Goal: Information Seeking & Learning: Learn about a topic

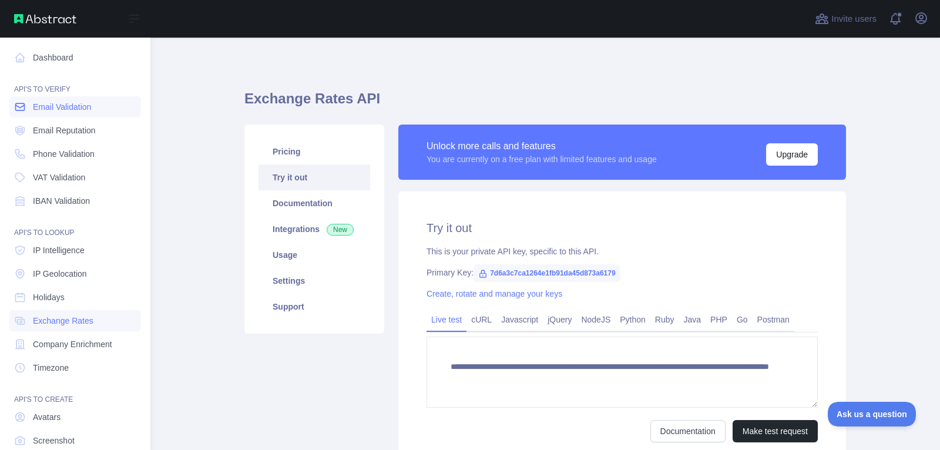
click at [35, 106] on span "Email Validation" at bounding box center [62, 107] width 58 height 12
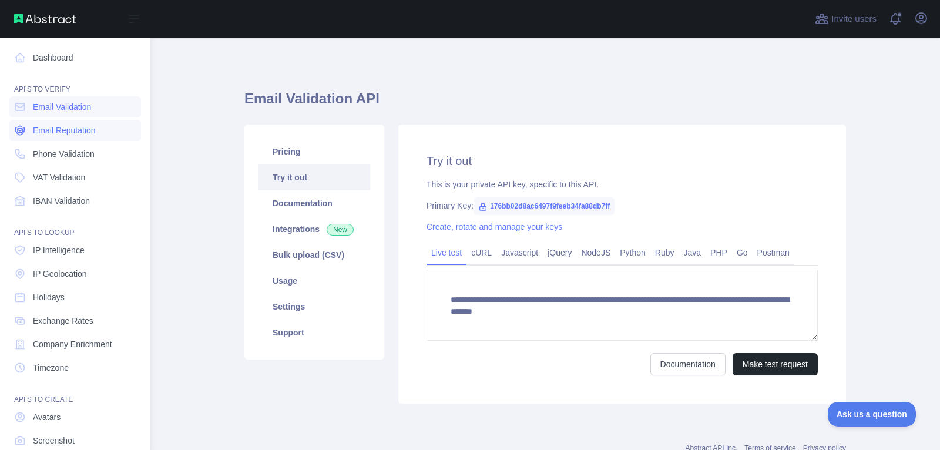
click at [39, 132] on span "Email Reputation" at bounding box center [64, 131] width 63 height 12
click at [87, 277] on span "IP Geolocation" at bounding box center [60, 274] width 54 height 12
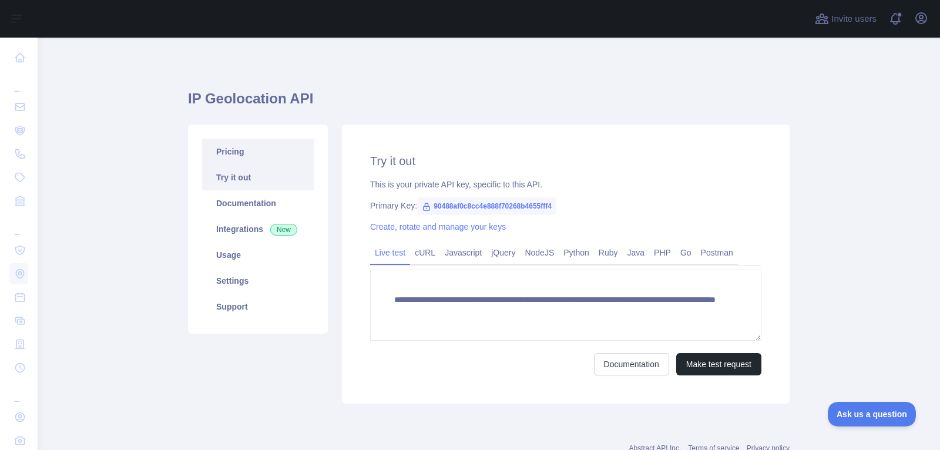
click at [278, 155] on link "Pricing" at bounding box center [258, 152] width 112 height 26
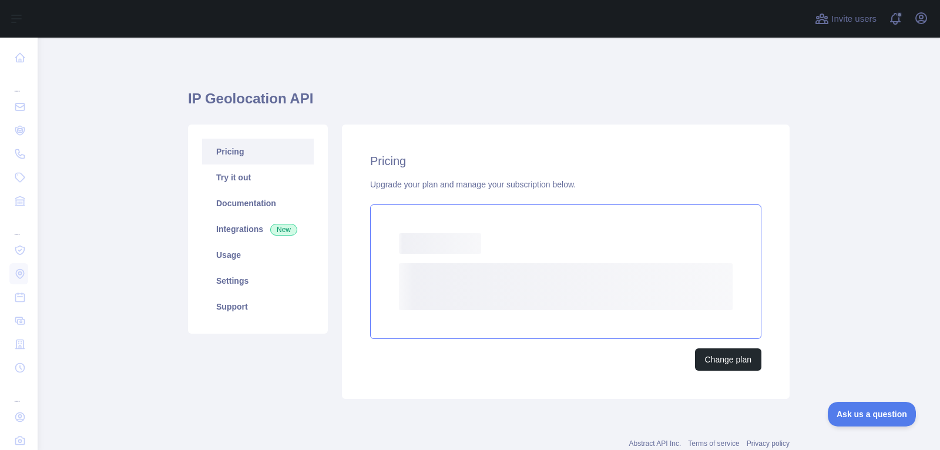
click at [496, 269] on rect at bounding box center [566, 286] width 334 height 47
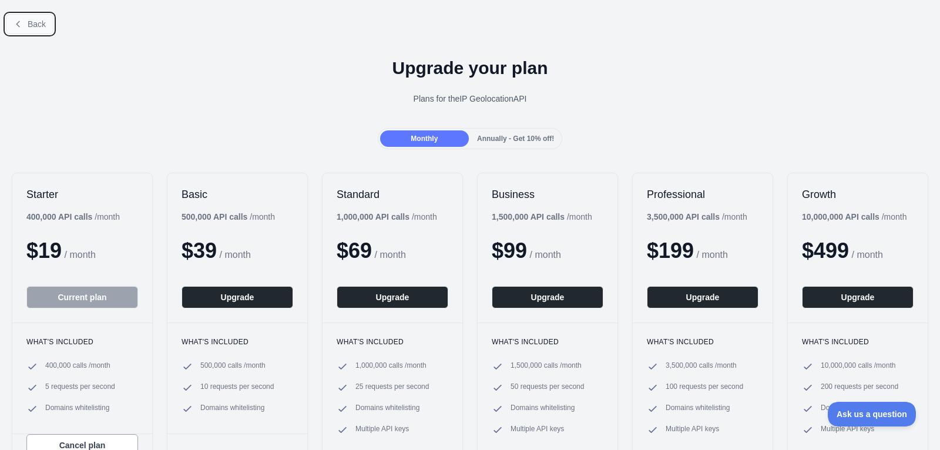
click at [35, 27] on span "Back" at bounding box center [37, 23] width 18 height 9
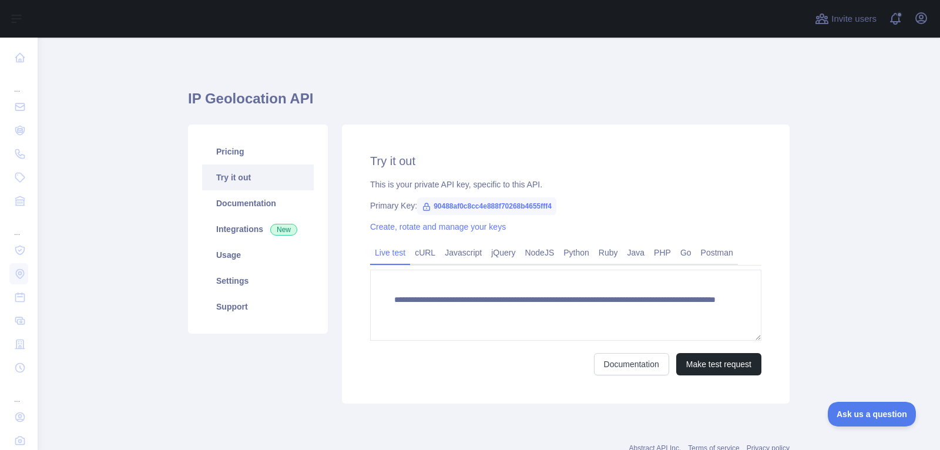
click at [930, 26] on div "Open user menu" at bounding box center [921, 19] width 19 height 21
click at [916, 20] on icon "button" at bounding box center [921, 18] width 11 height 11
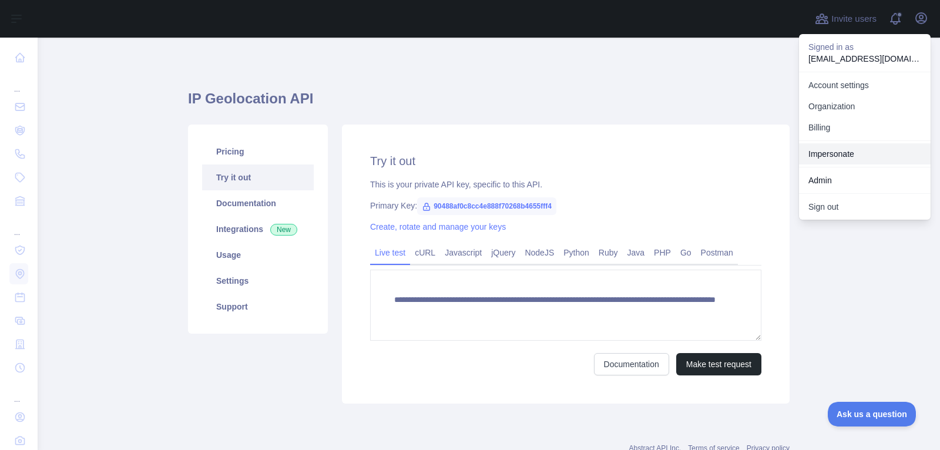
click at [836, 155] on link "Impersonate" at bounding box center [865, 153] width 132 height 21
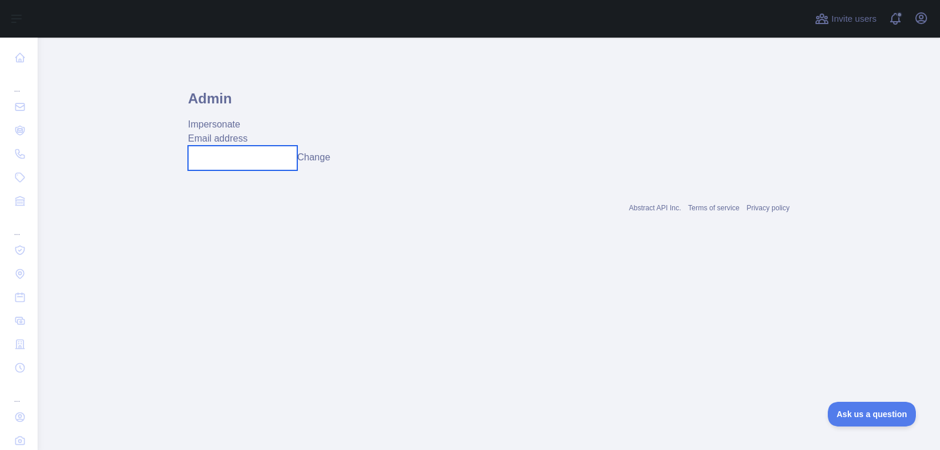
click at [219, 156] on input "text" at bounding box center [242, 158] width 109 height 25
paste input "**********"
type input "**********"
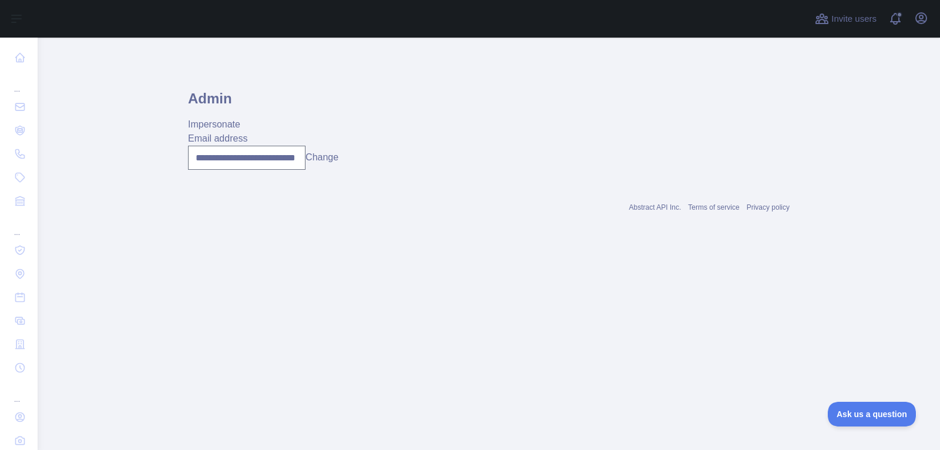
click at [330, 162] on button "Change" at bounding box center [322, 157] width 33 height 14
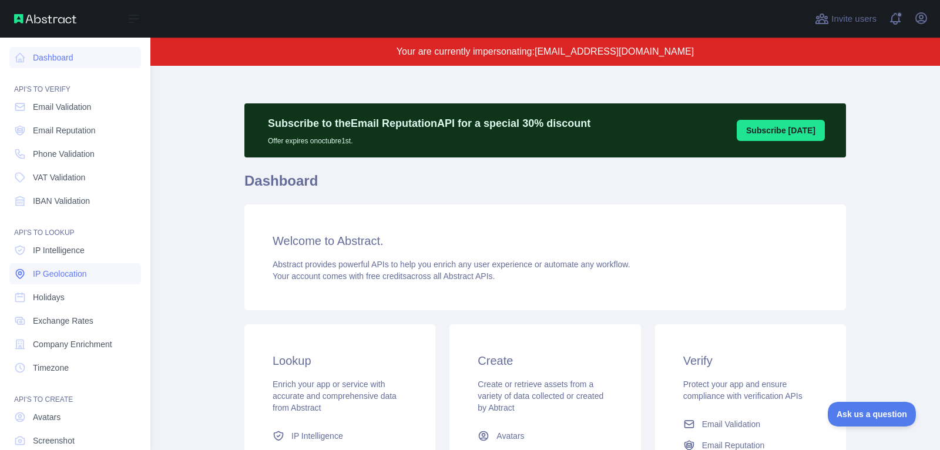
click at [83, 274] on span "IP Geolocation" at bounding box center [60, 274] width 54 height 12
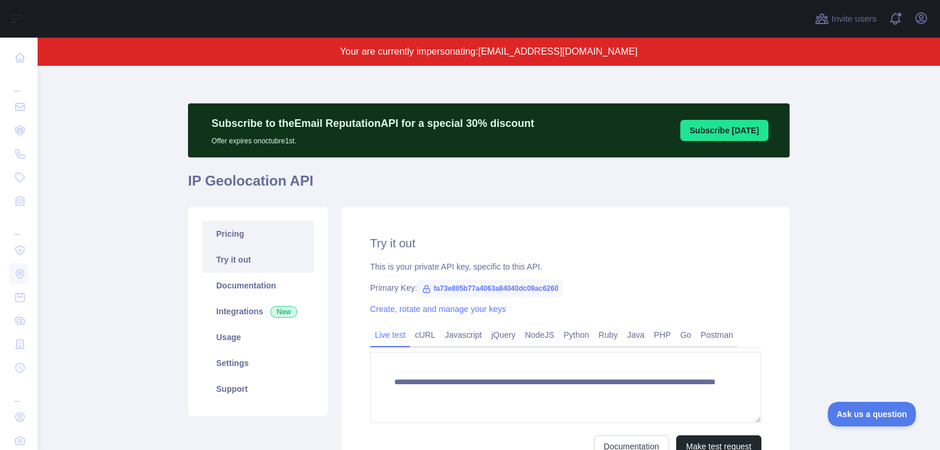
click at [267, 241] on link "Pricing" at bounding box center [258, 234] width 112 height 26
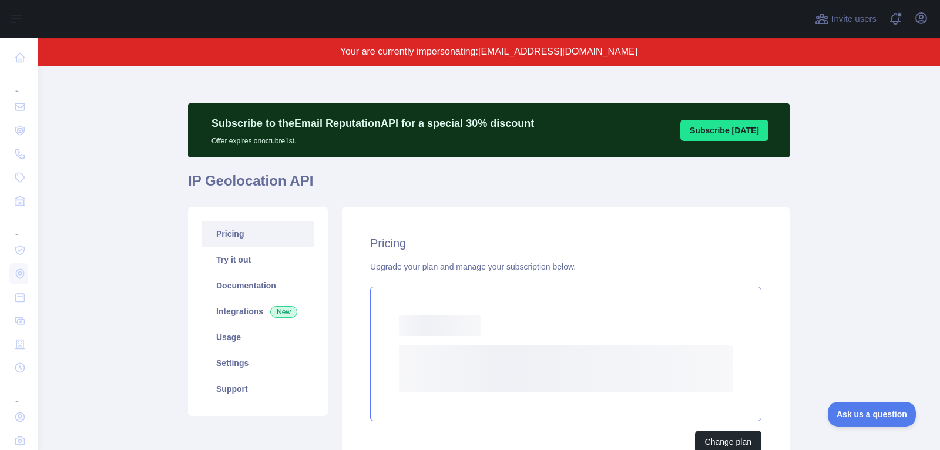
click at [497, 366] on rect at bounding box center [566, 368] width 334 height 47
